Goal: Information Seeking & Learning: Learn about a topic

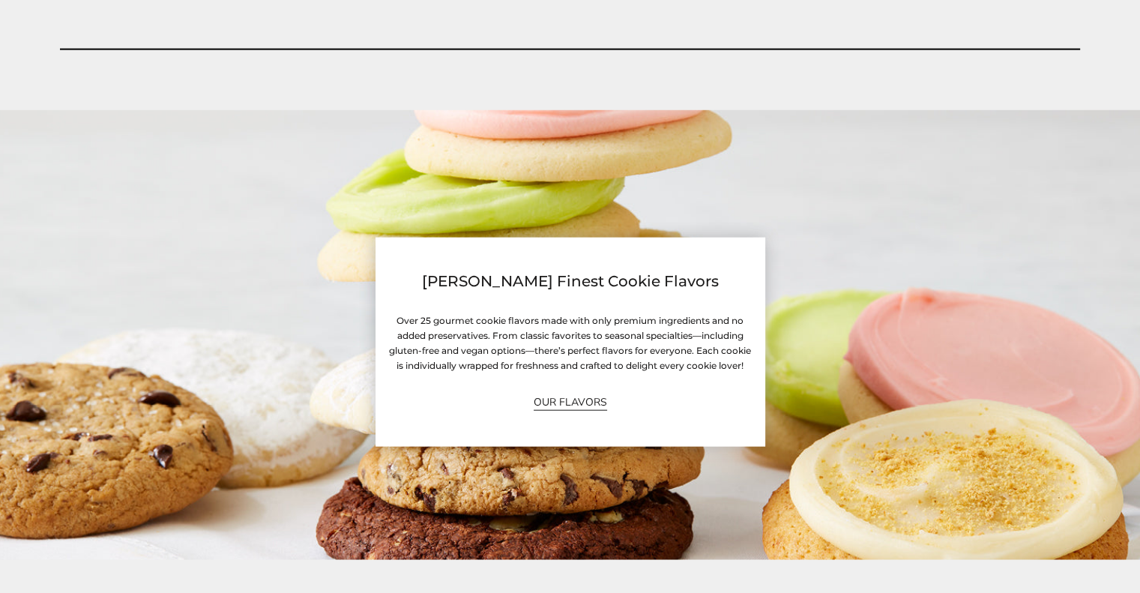
scroll to position [3524, 0]
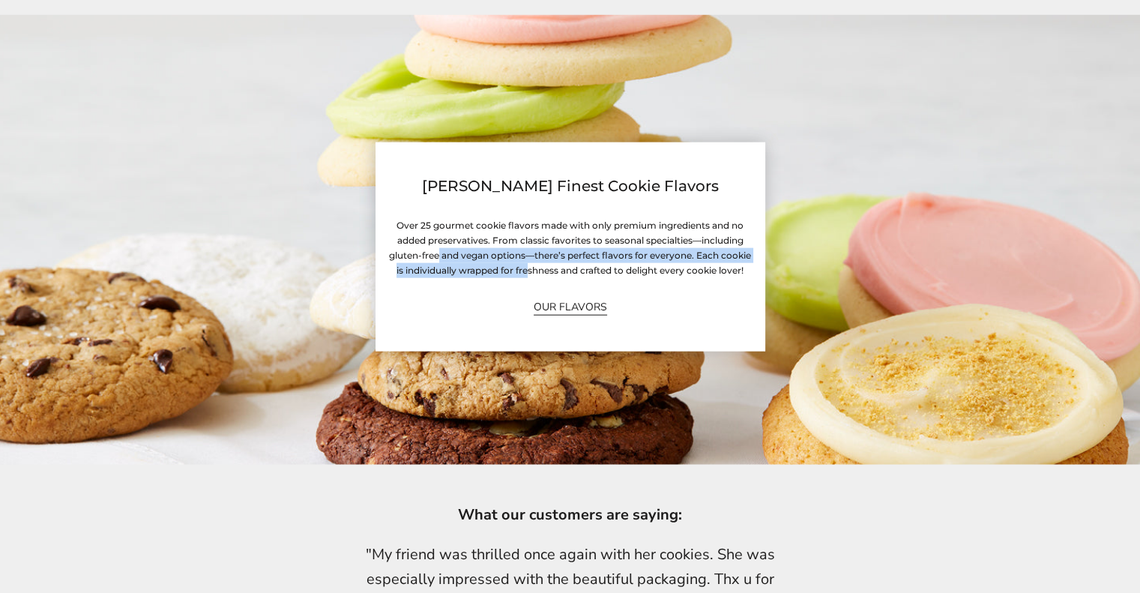
drag, startPoint x: 441, startPoint y: 254, endPoint x: 527, endPoint y: 272, distance: 88.1
click at [527, 272] on h6 "Over 25 gourmet cookie flavors made with only premium ingredients and no added …" at bounding box center [570, 247] width 367 height 59
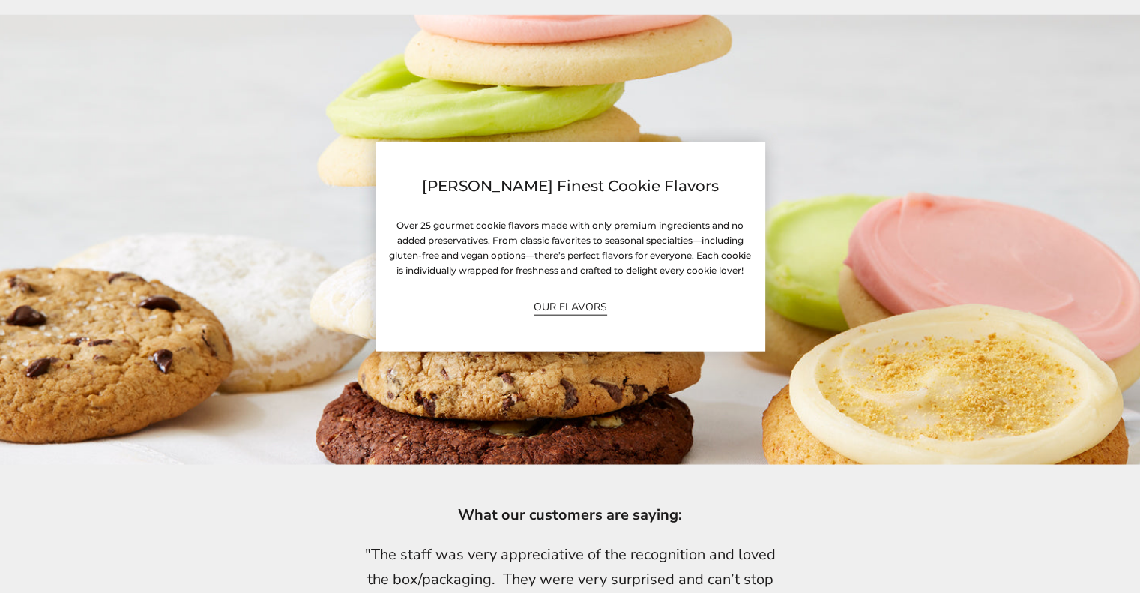
click at [586, 268] on h6 "Over 25 gourmet cookie flavors made with only premium ingredients and no added …" at bounding box center [570, 247] width 367 height 59
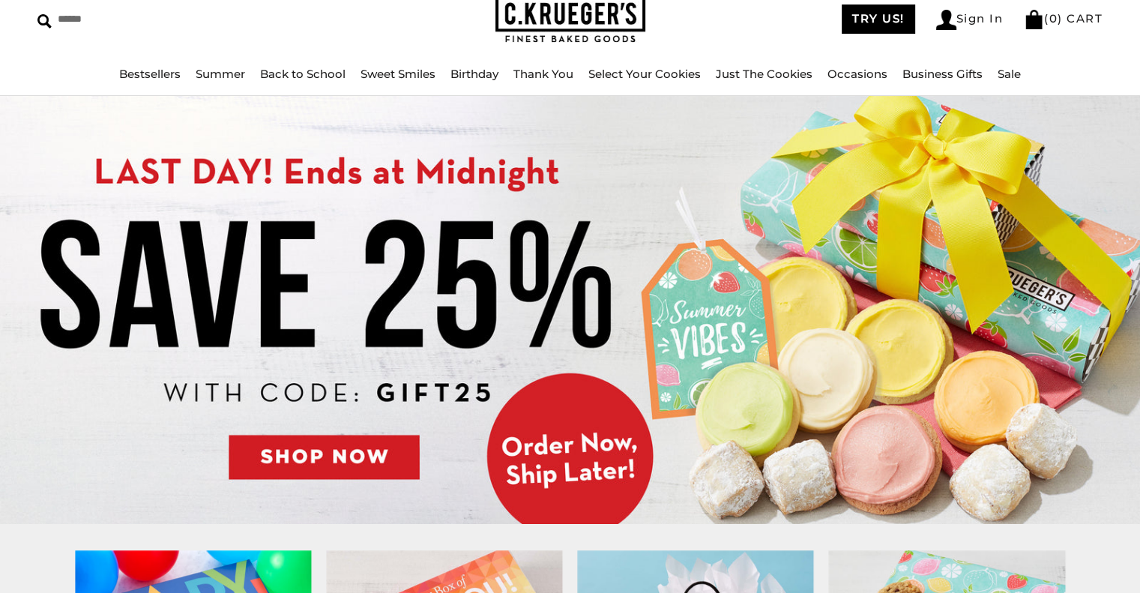
scroll to position [0, 0]
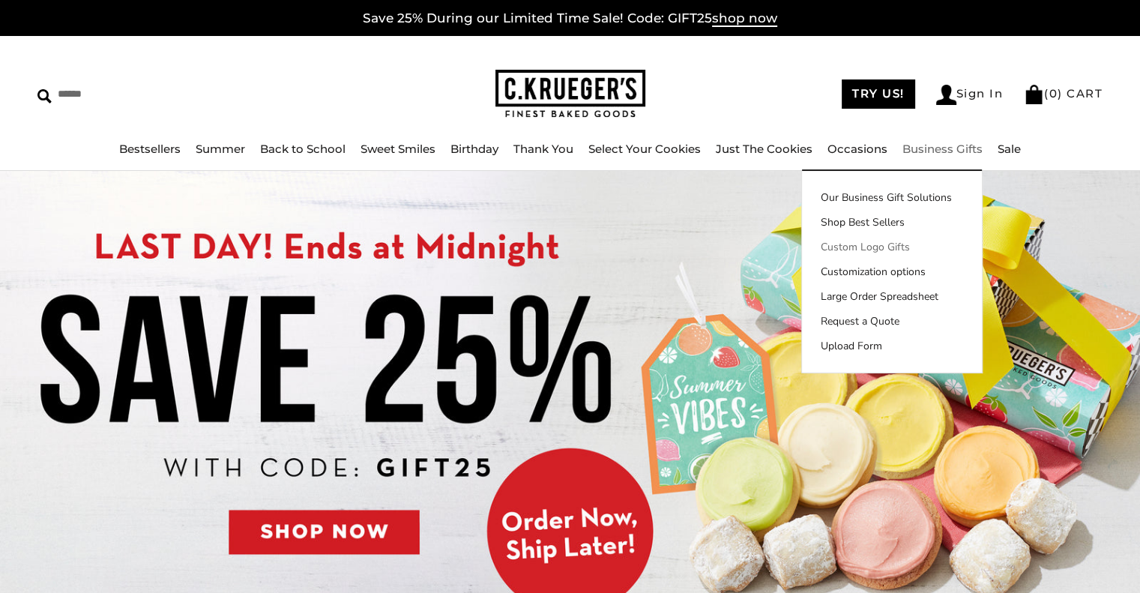
click at [885, 251] on link "Custom Logo Gifts" at bounding box center [892, 247] width 180 height 16
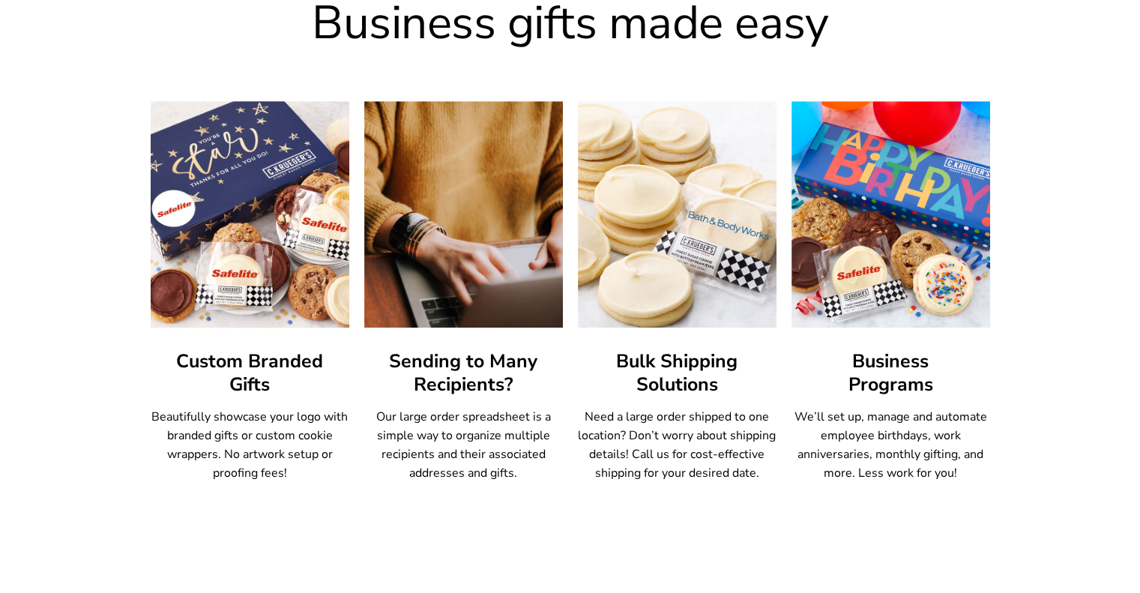
scroll to position [872, 0]
